Goal: Find contact information: Find contact information

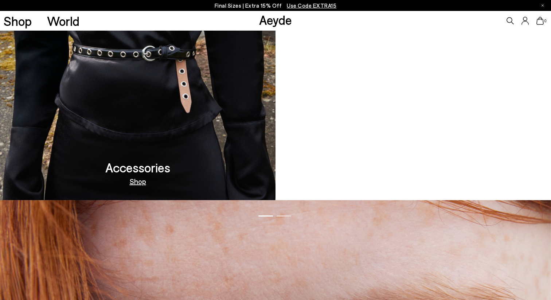
scroll to position [1289, 0]
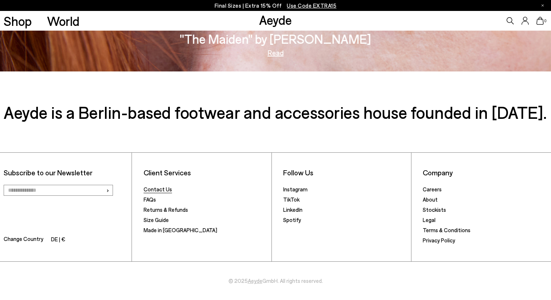
click at [161, 189] on link "Contact Us" at bounding box center [158, 189] width 28 height 7
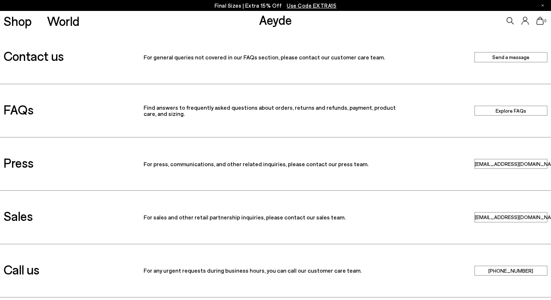
click at [505, 61] on link "Send a message" at bounding box center [511, 57] width 73 height 10
click at [493, 111] on link "Explore FAQs" at bounding box center [511, 111] width 73 height 10
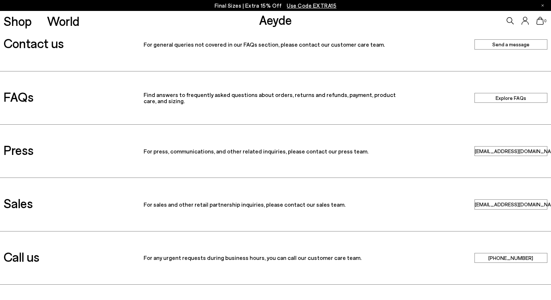
scroll to position [19, 0]
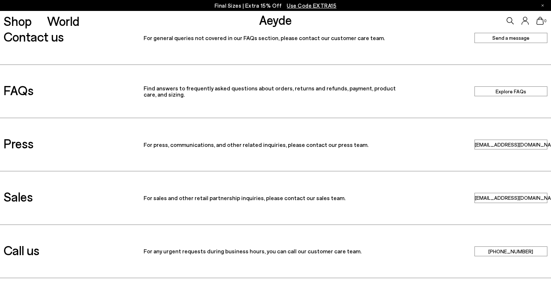
click at [506, 144] on link "[EMAIL_ADDRESS][DOMAIN_NAME]" at bounding box center [511, 145] width 73 height 10
click at [505, 146] on link "[EMAIL_ADDRESS][DOMAIN_NAME]" at bounding box center [511, 145] width 73 height 10
click at [503, 198] on link "[EMAIL_ADDRESS][DOMAIN_NAME]" at bounding box center [511, 198] width 73 height 10
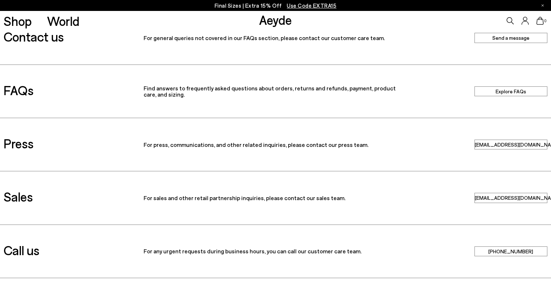
click at [503, 198] on link "[EMAIL_ADDRESS][DOMAIN_NAME]" at bounding box center [511, 198] width 73 height 10
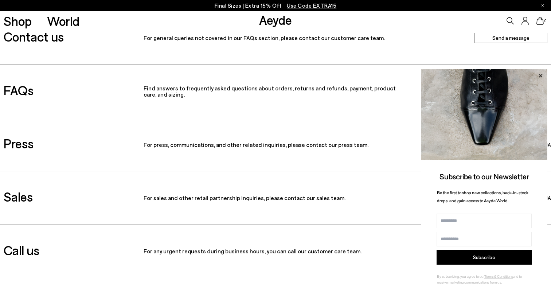
click at [541, 75] on icon at bounding box center [541, 76] width 4 height 4
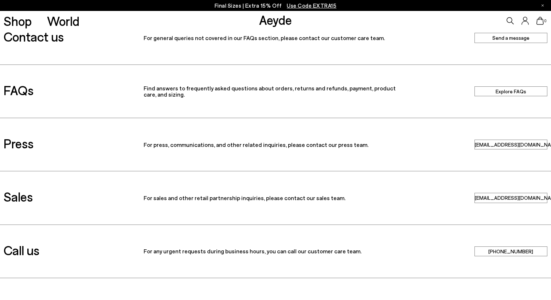
click at [504, 136] on div "Press For press, communications, and other related inquiries, please contact ou…" at bounding box center [275, 144] width 551 height 53
click at [504, 144] on link "[EMAIL_ADDRESS][DOMAIN_NAME]" at bounding box center [511, 145] width 73 height 10
click at [504, 199] on link "[EMAIL_ADDRESS][DOMAIN_NAME]" at bounding box center [511, 198] width 73 height 10
click at [505, 250] on link "[PHONE_NUMBER]" at bounding box center [511, 251] width 73 height 10
